Goal: Transaction & Acquisition: Purchase product/service

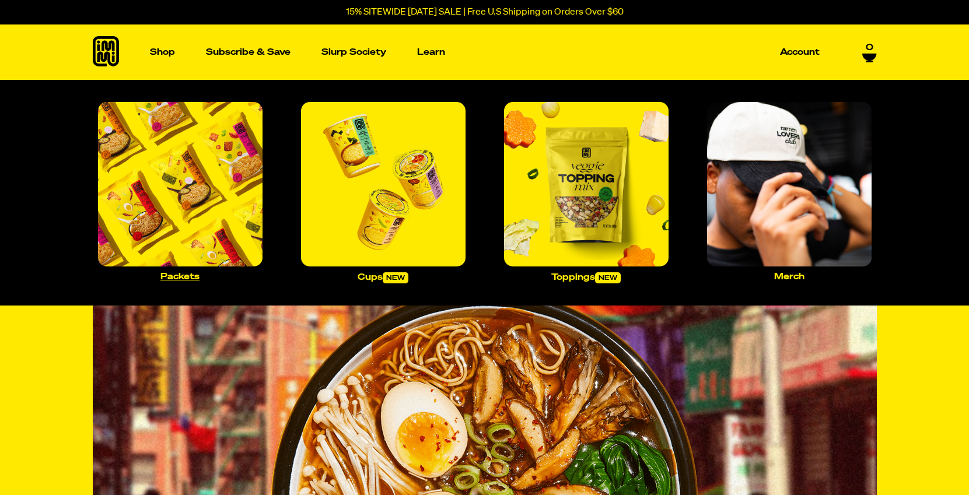
click at [189, 153] on img "Main navigation" at bounding box center [180, 184] width 165 height 165
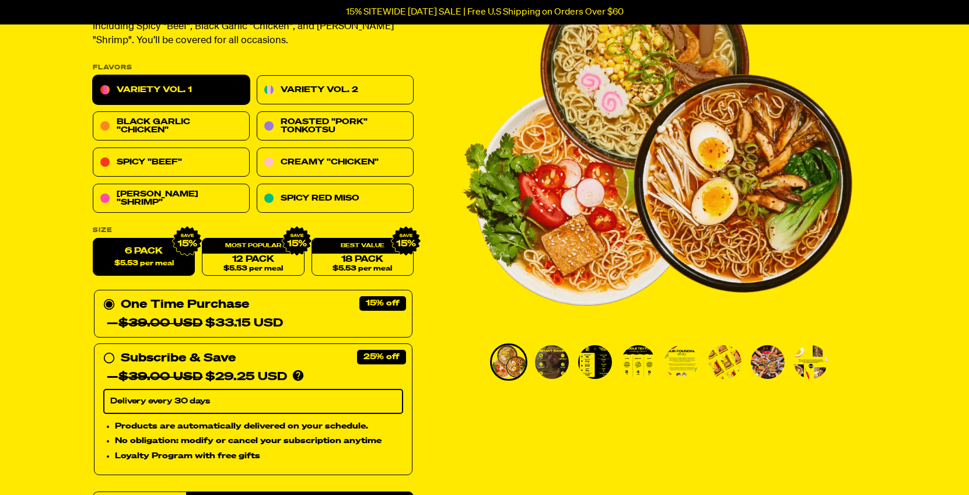
scroll to position [146, 0]
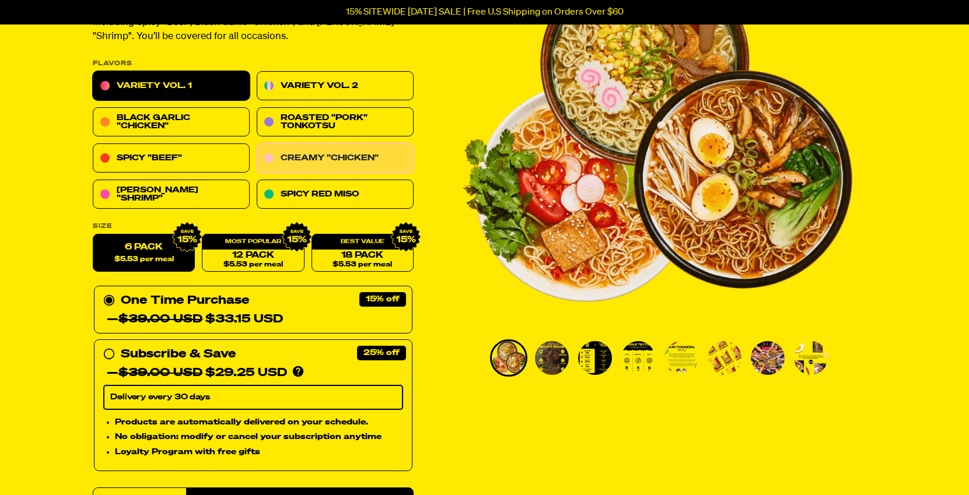
click at [365, 159] on link "Creamy "Chicken"" at bounding box center [335, 158] width 157 height 29
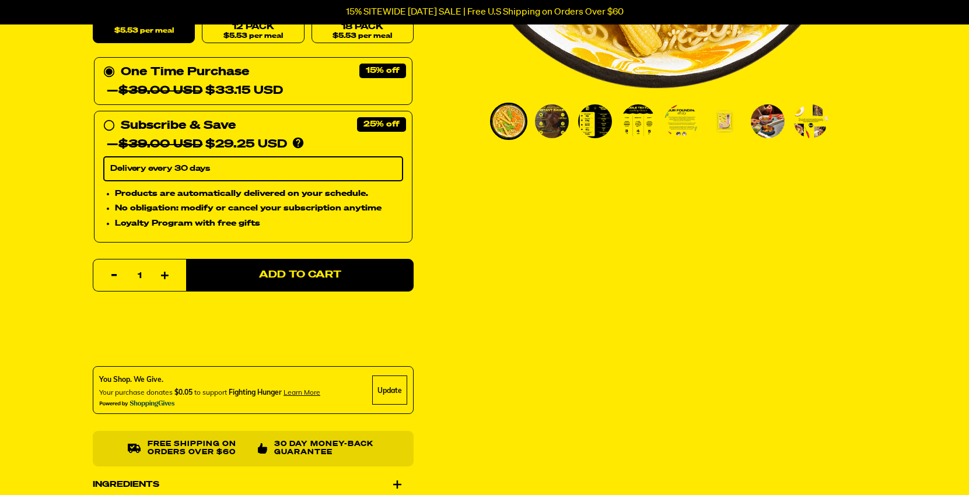
scroll to position [383, 0]
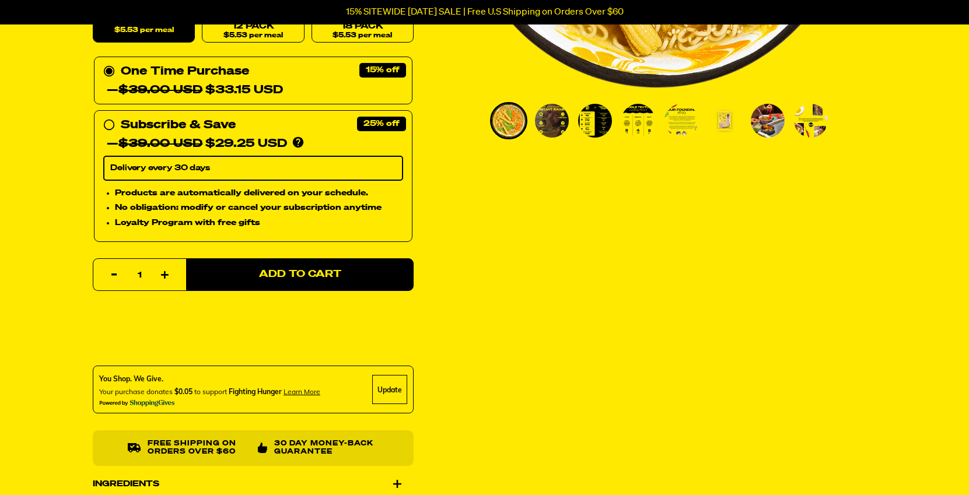
click at [587, 123] on img "Go to slide 3" at bounding box center [595, 121] width 34 height 34
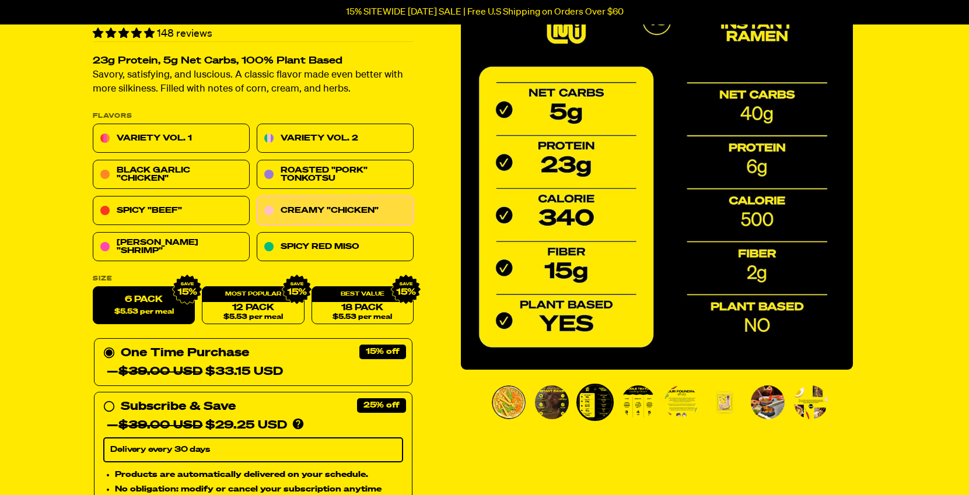
scroll to position [110, 0]
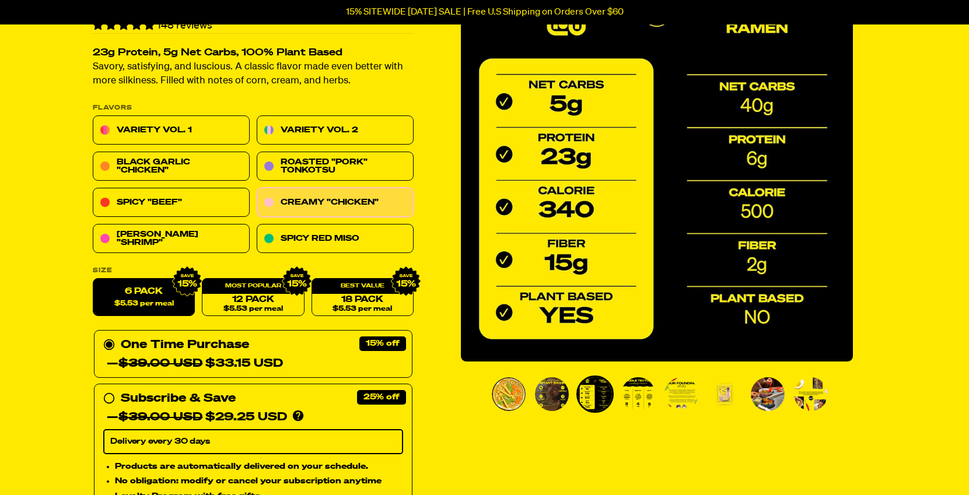
click at [681, 405] on img "Go to slide 5" at bounding box center [681, 394] width 34 height 34
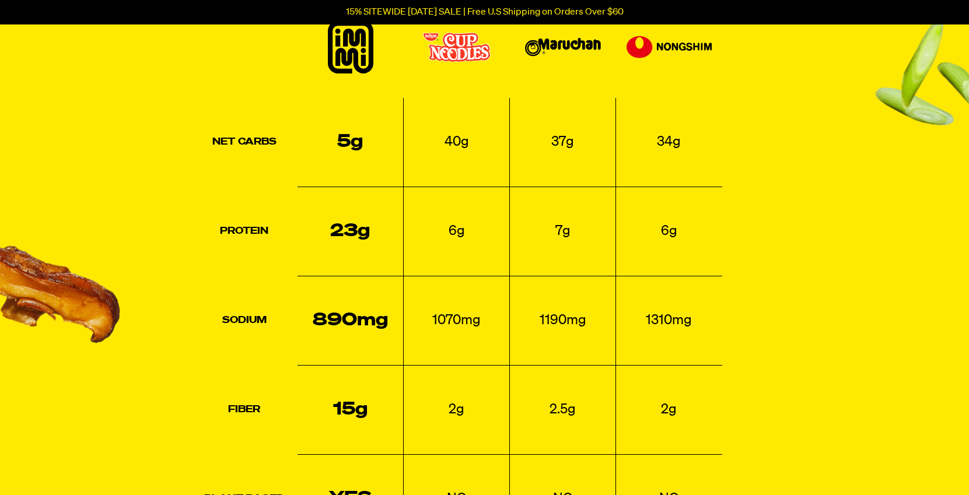
scroll to position [1223, 0]
